Goal: Transaction & Acquisition: Book appointment/travel/reservation

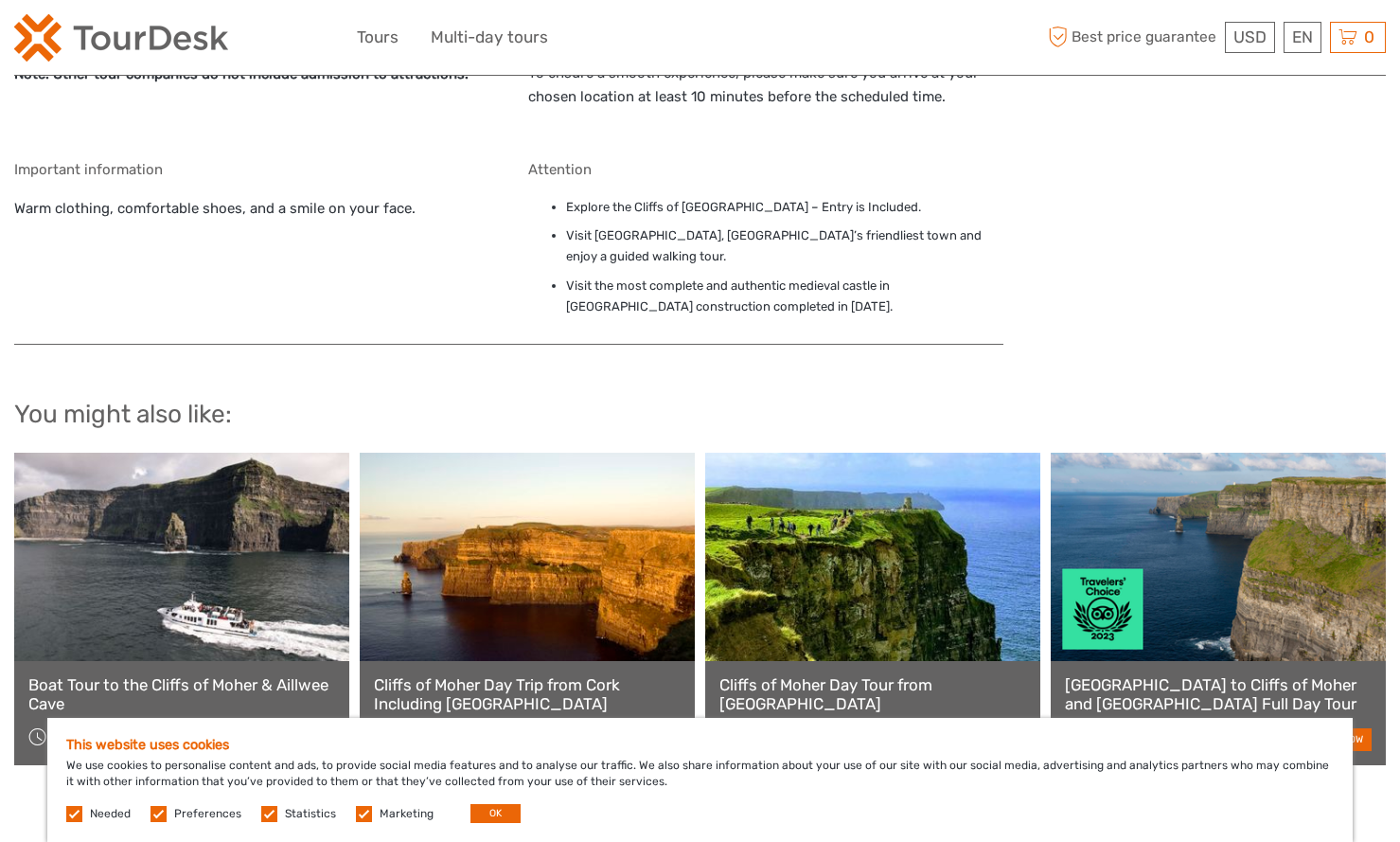
scroll to position [1446, 0]
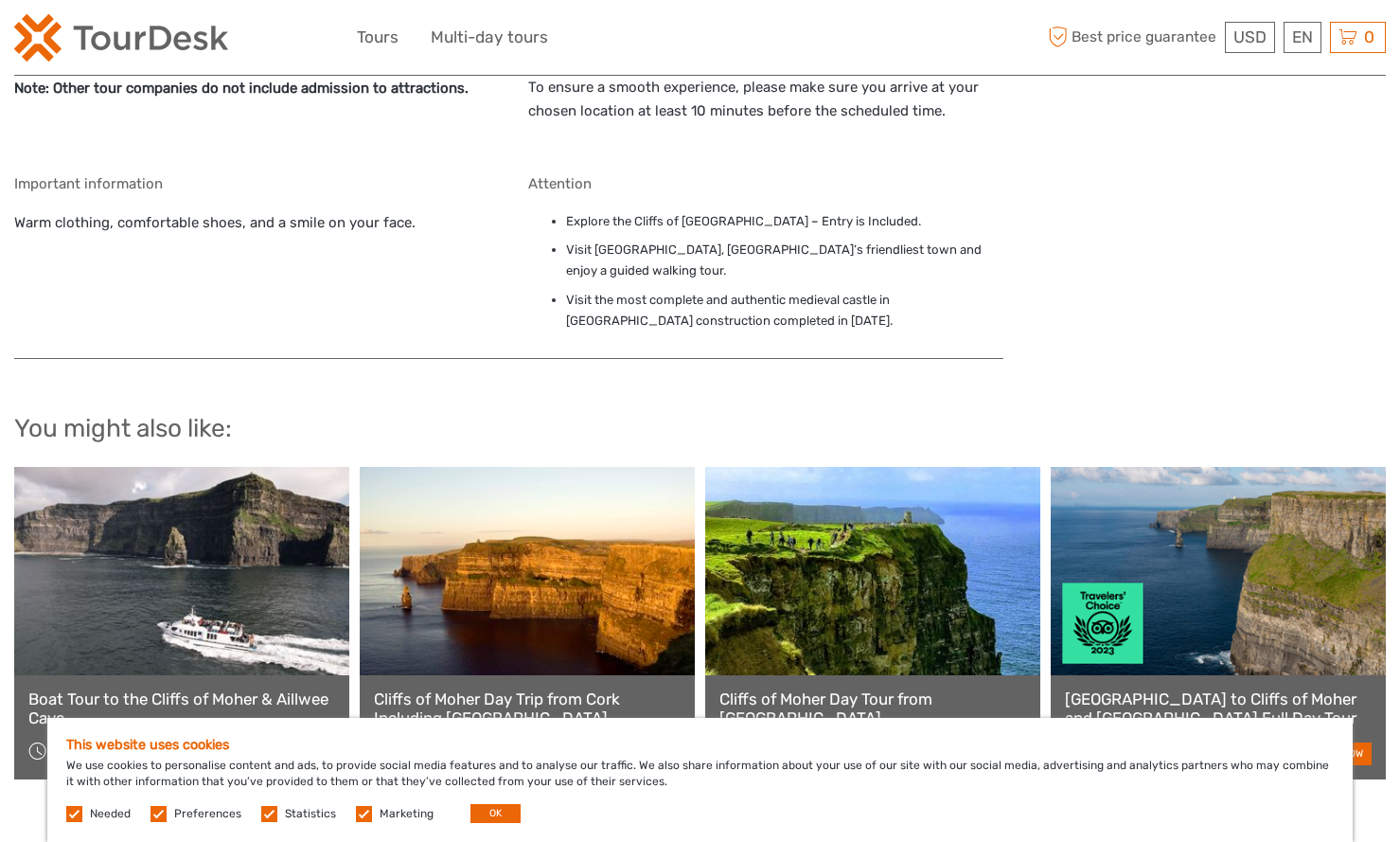
click at [530, 536] on link at bounding box center [527, 571] width 335 height 209
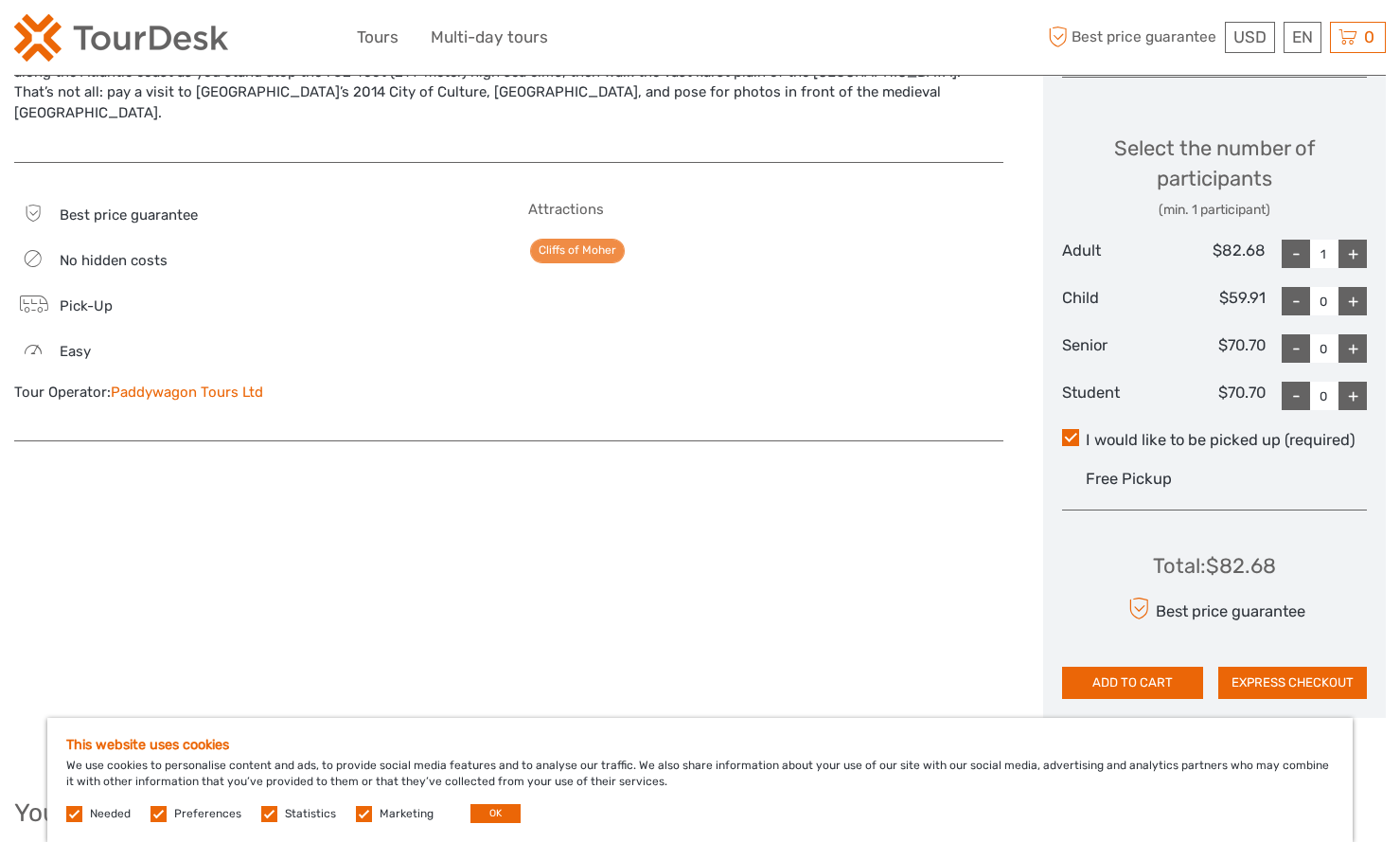
scroll to position [665, 0]
